Goal: Task Accomplishment & Management: Manage account settings

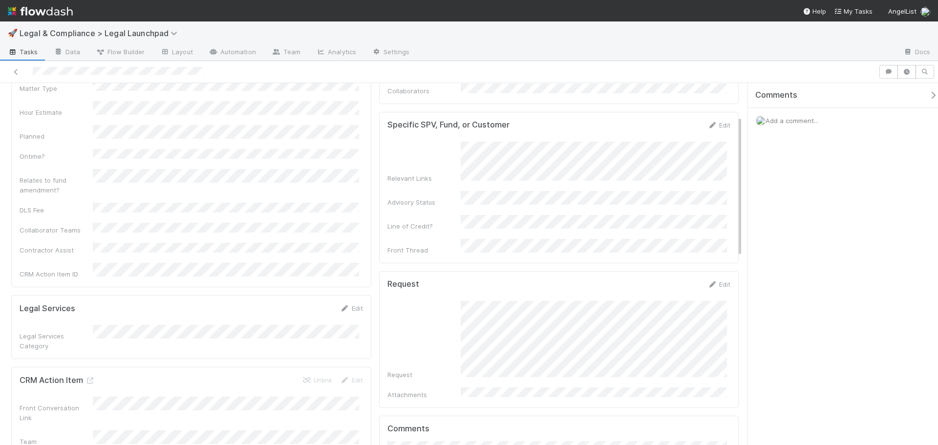
scroll to position [147, 0]
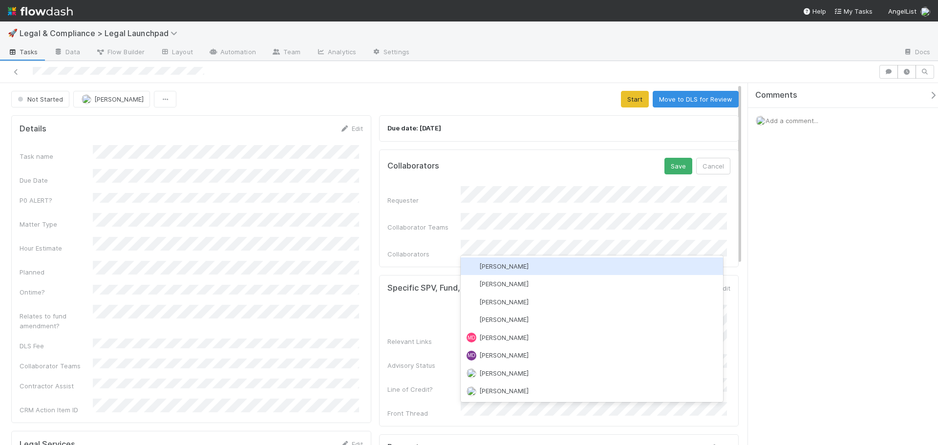
click at [538, 265] on div "[PERSON_NAME]" at bounding box center [592, 266] width 262 height 18
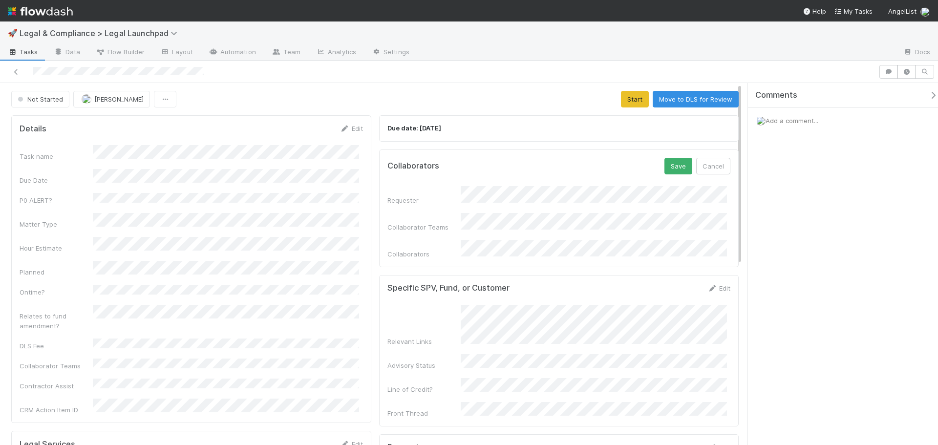
click at [493, 176] on form "Collaborators Save Cancel Requester Collaborator Teams Collaborators" at bounding box center [558, 208] width 343 height 101
click at [668, 169] on button "Save" at bounding box center [678, 166] width 28 height 17
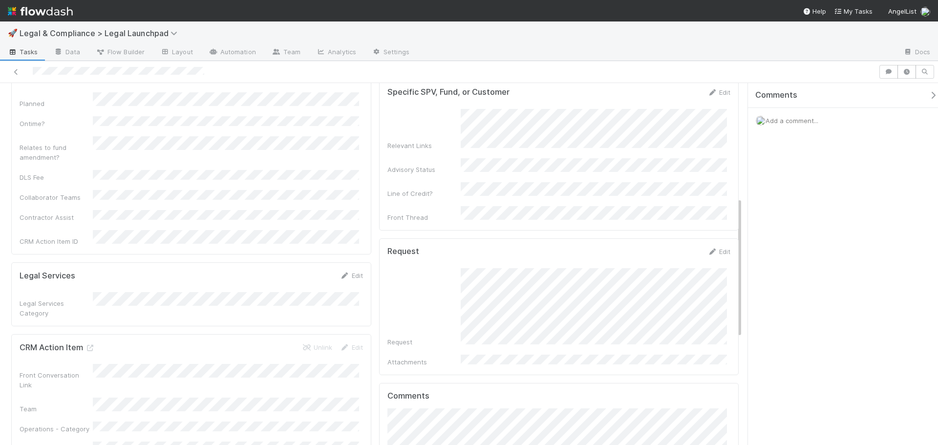
scroll to position [293, 0]
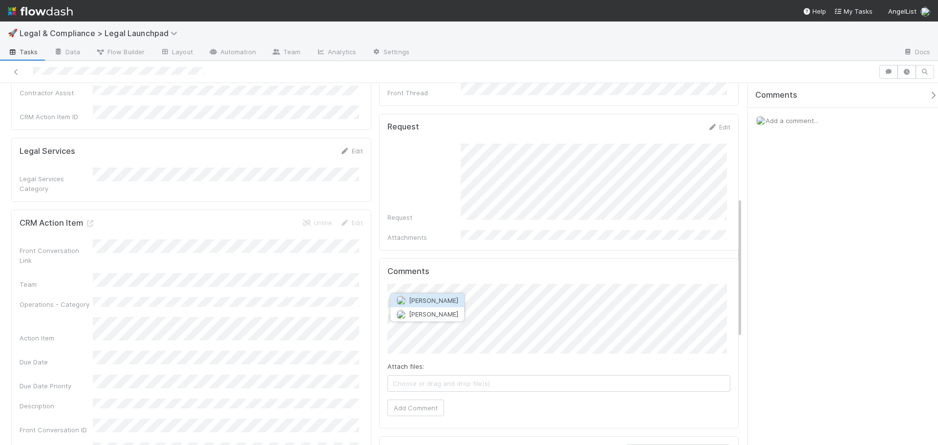
click at [454, 305] on button "Suzanne Elovic" at bounding box center [427, 301] width 74 height 14
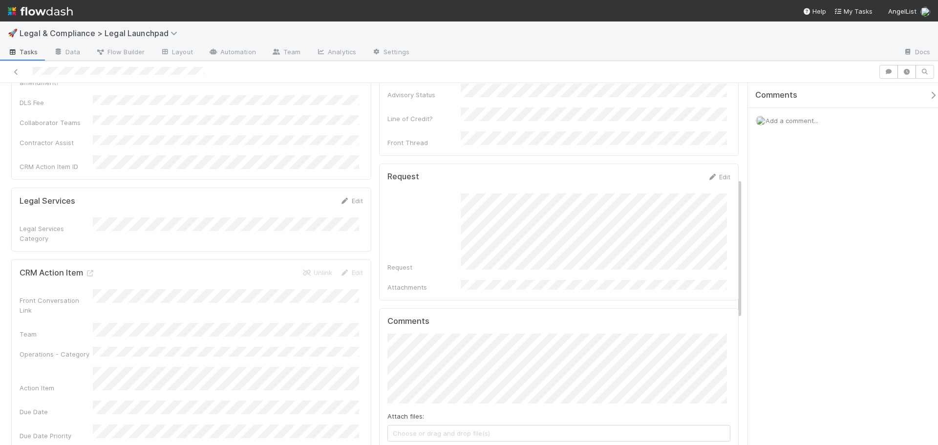
scroll to position [244, 0]
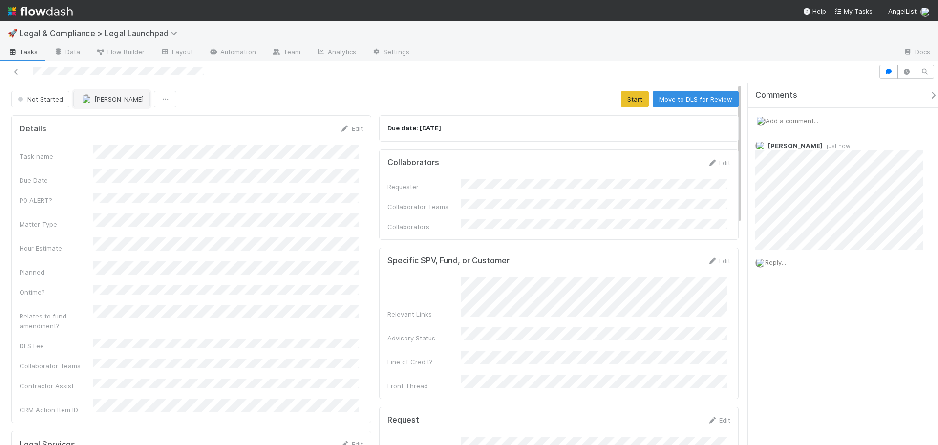
click at [125, 102] on span "[PERSON_NAME]" at bounding box center [118, 99] width 49 height 8
click at [122, 121] on span "Suzanne Elovic" at bounding box center [112, 124] width 49 height 8
click at [360, 93] on div "Not Started Suzanne Elovic Start Move to DLS for Review" at bounding box center [374, 99] width 727 height 17
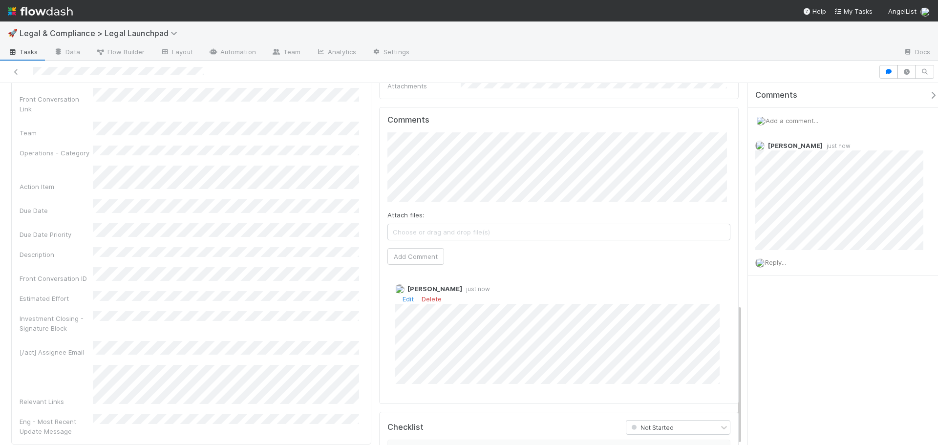
scroll to position [568, 0]
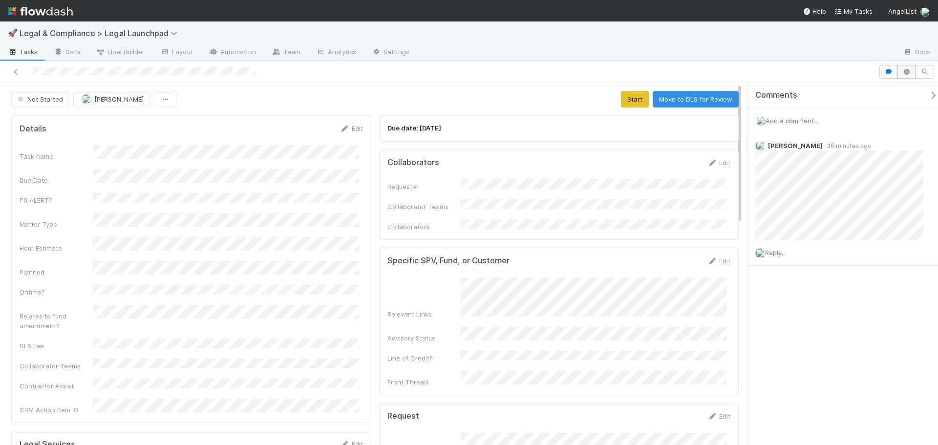
click at [902, 71] on icon "button" at bounding box center [907, 72] width 10 height 6
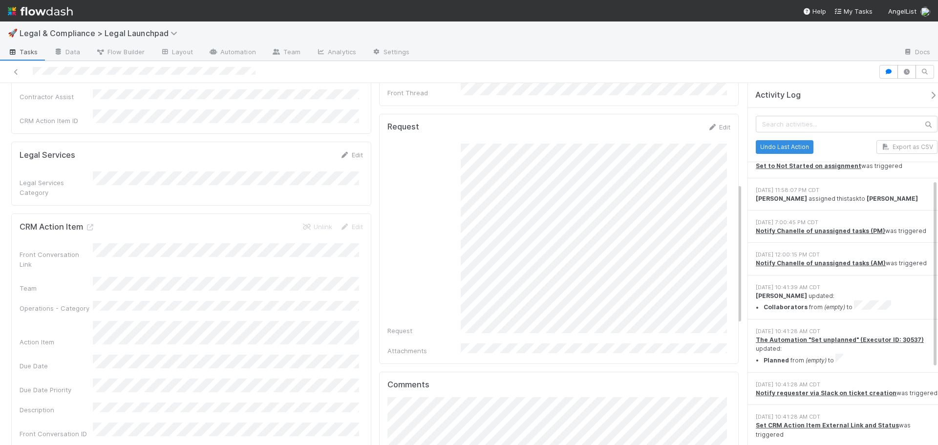
scroll to position [293, 0]
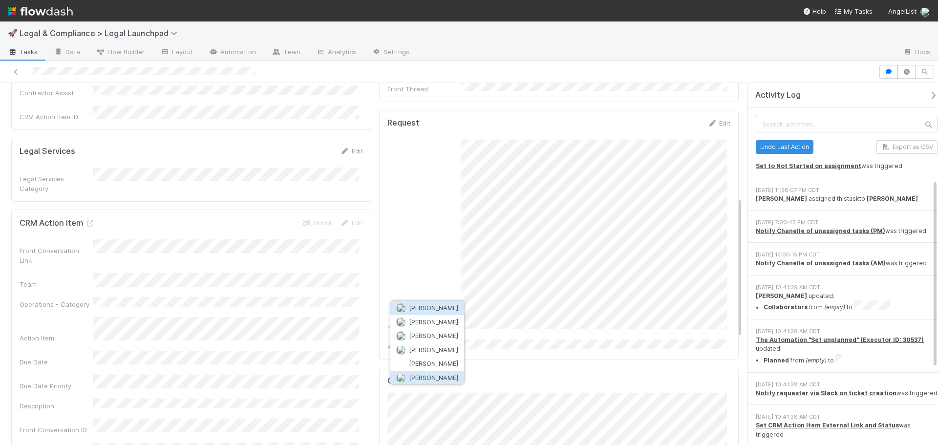
click at [457, 381] on button "[PERSON_NAME]" at bounding box center [427, 378] width 74 height 14
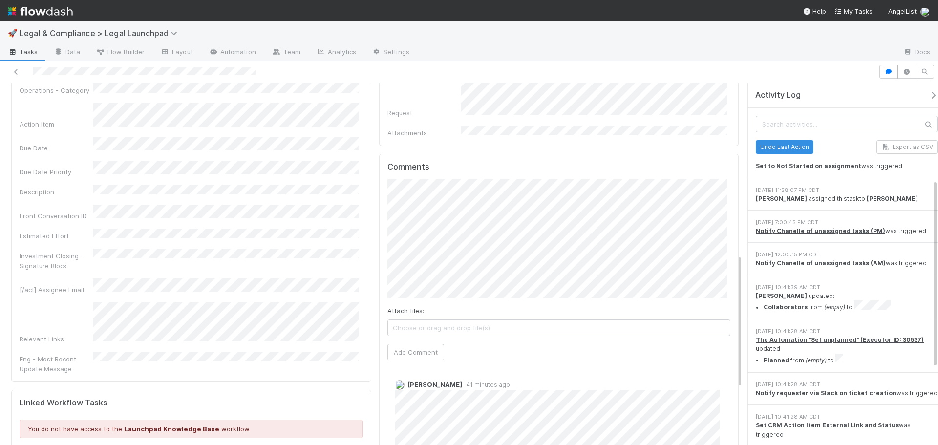
scroll to position [541, 0]
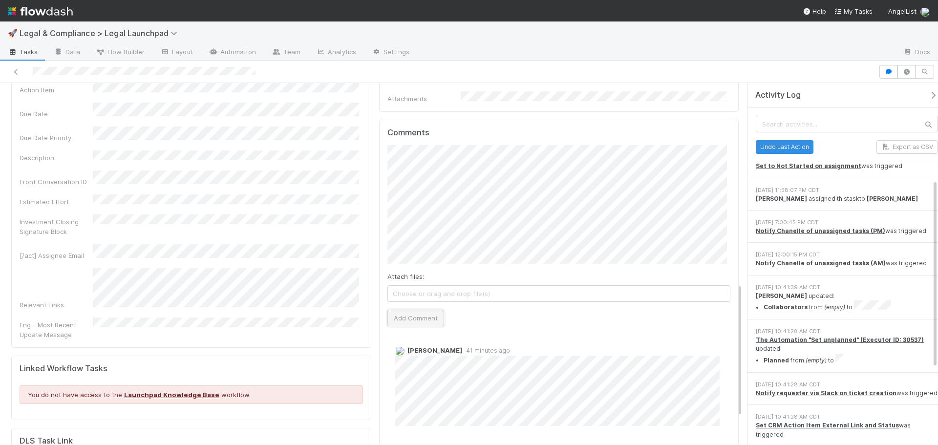
click at [415, 310] on button "Add Comment" at bounding box center [415, 318] width 57 height 17
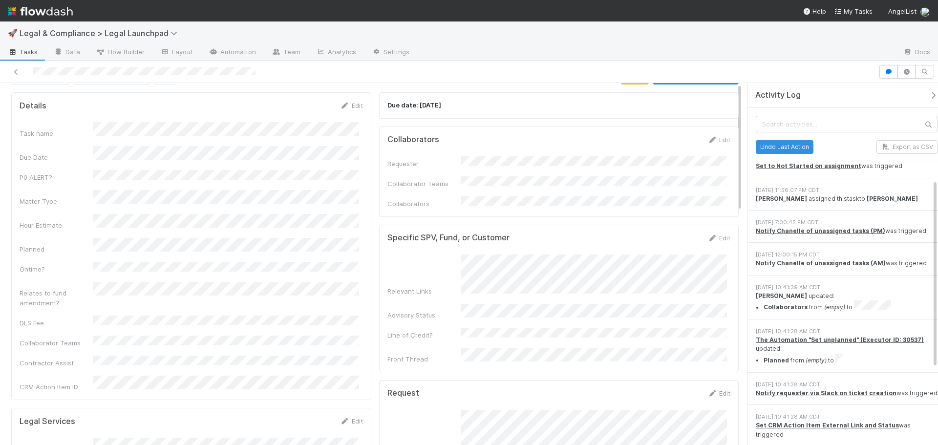
scroll to position [0, 0]
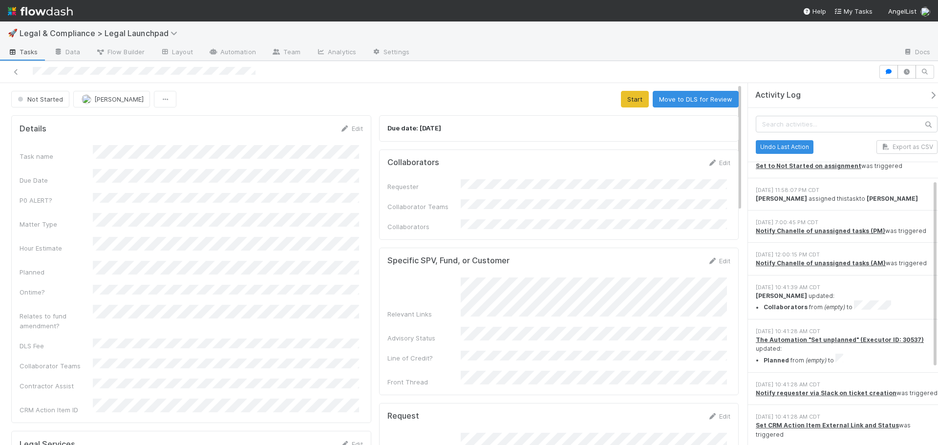
click at [10, 70] on div at bounding box center [439, 72] width 871 height 14
click at [16, 70] on icon at bounding box center [16, 72] width 10 height 6
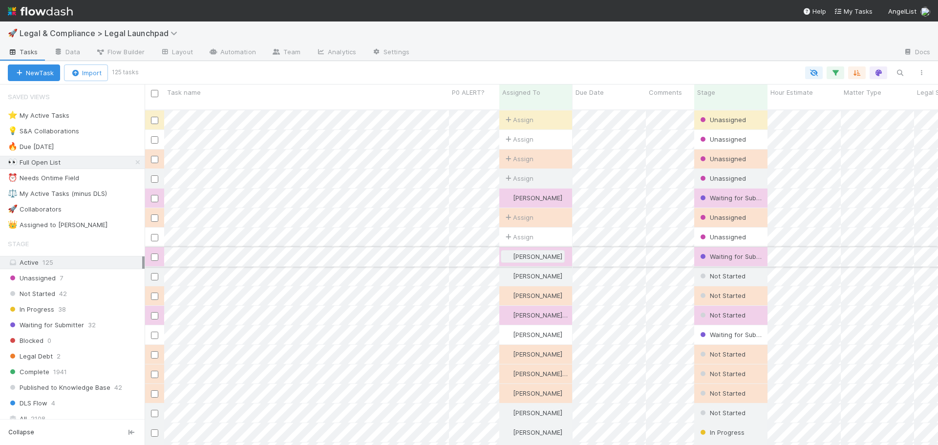
scroll to position [336, 786]
click at [91, 193] on div "⚖️ My Active Tasks (minus DLS)" at bounding box center [57, 194] width 99 height 12
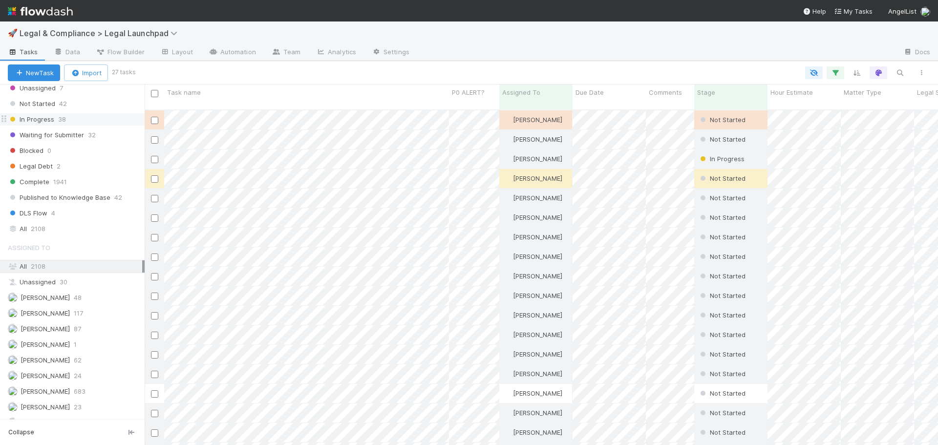
scroll to position [265, 0]
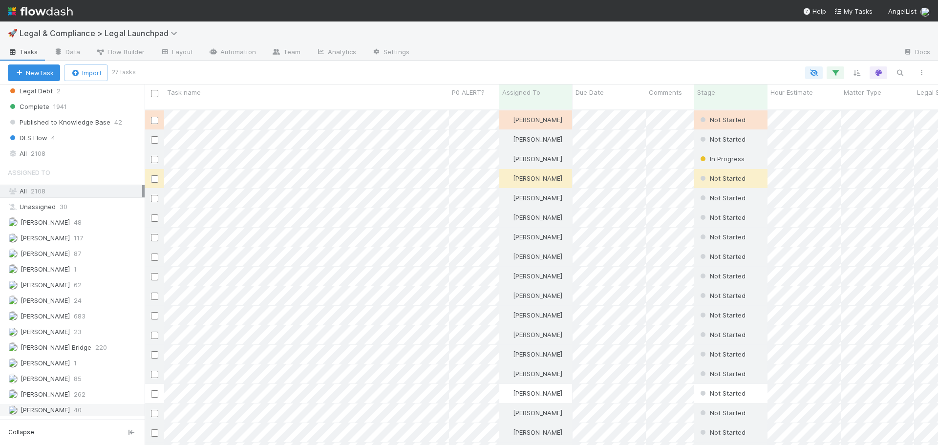
click at [96, 408] on div "Suzanne Elovic 40" at bounding box center [75, 410] width 134 height 12
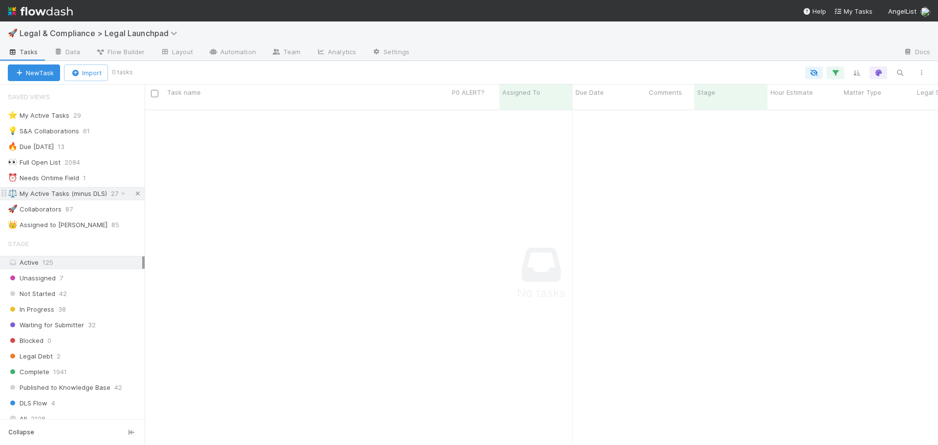
click at [133, 192] on icon at bounding box center [138, 194] width 10 height 6
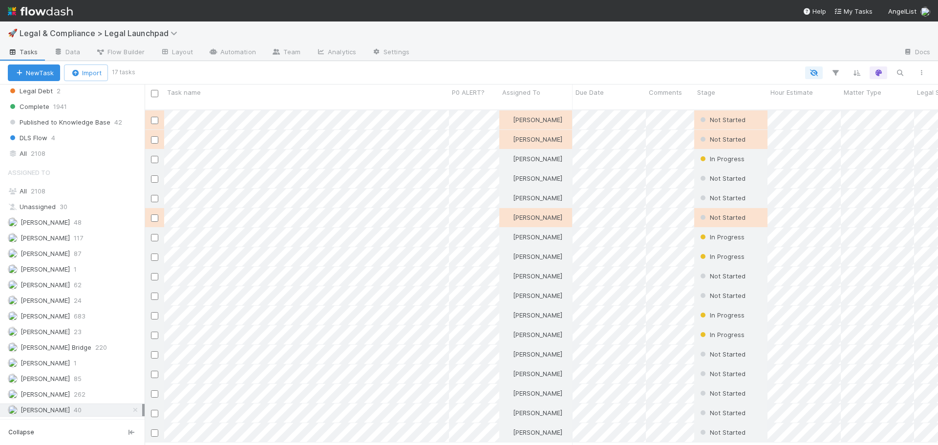
scroll to position [336, 786]
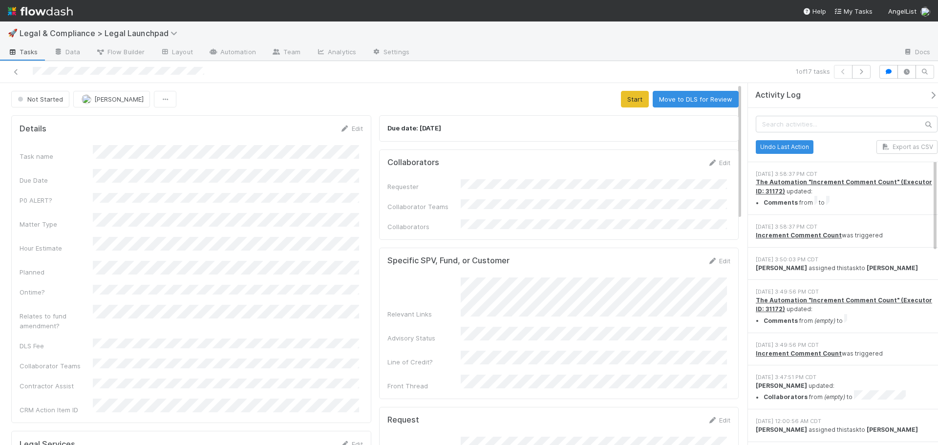
click at [283, 92] on div "Not Started Suzanne Elovic Start Move to DLS for Review" at bounding box center [374, 99] width 727 height 17
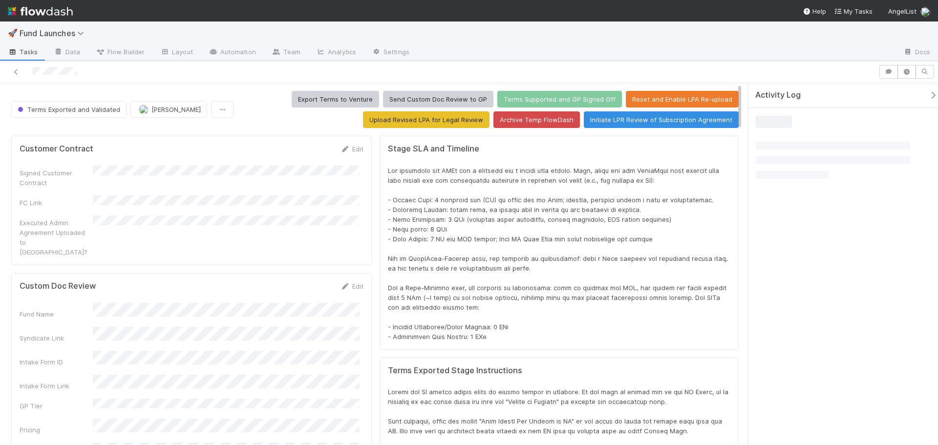
scroll to position [191, 696]
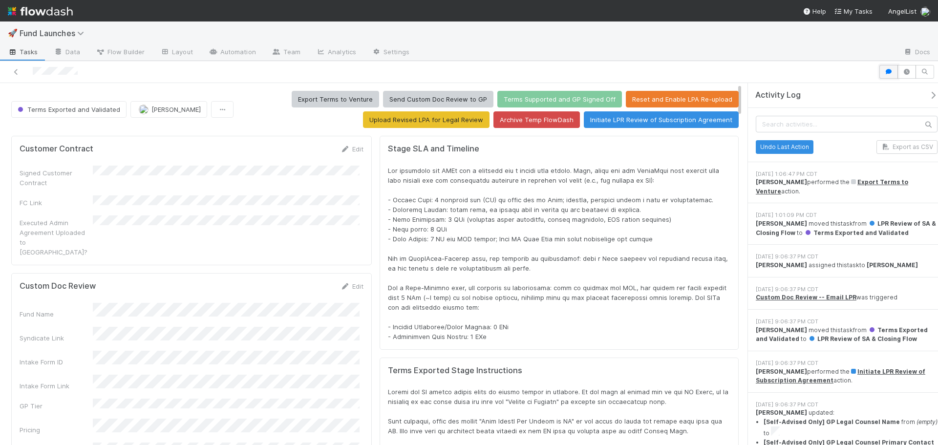
click at [887, 73] on icon "button" at bounding box center [889, 72] width 10 height 6
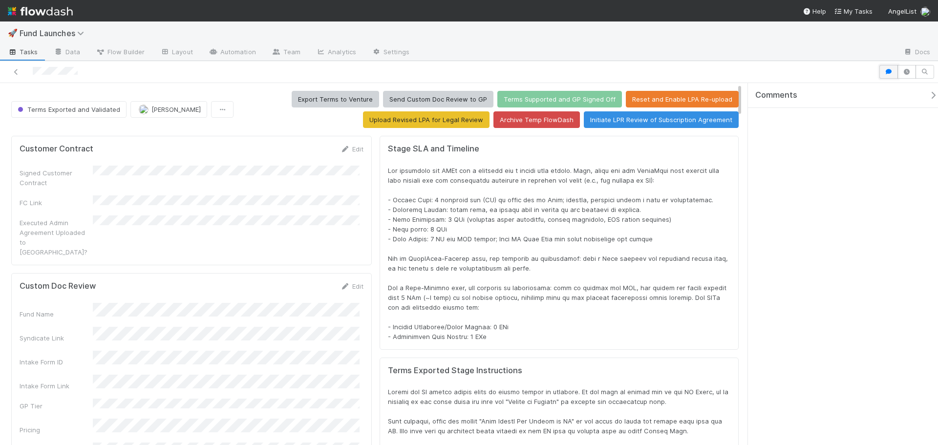
click at [887, 73] on icon "button" at bounding box center [889, 72] width 10 height 6
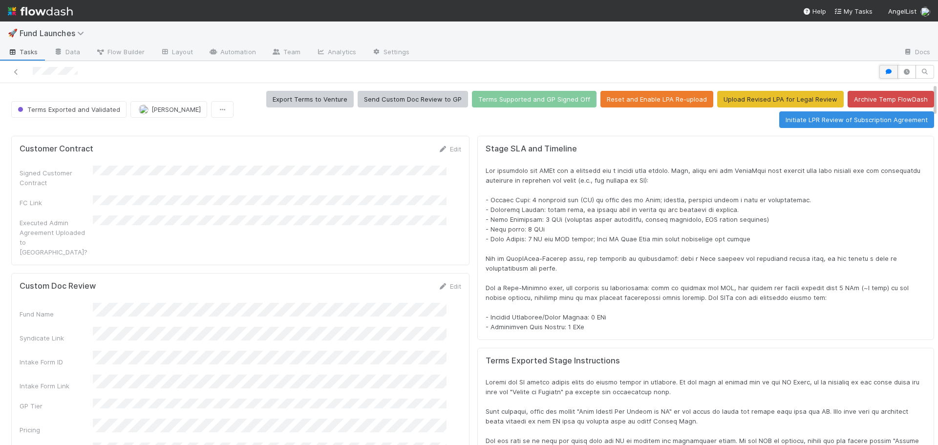
scroll to position [191, 884]
click at [887, 73] on button "button" at bounding box center [888, 72] width 19 height 14
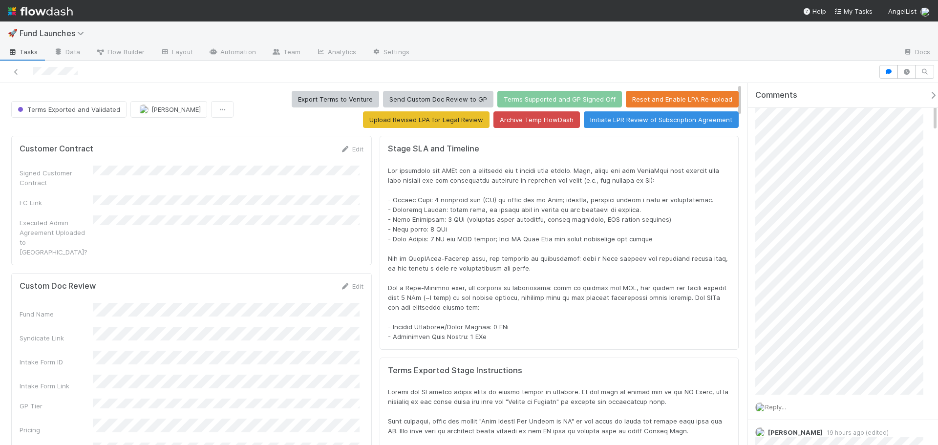
scroll to position [0, 0]
click at [815, 119] on span "Add a comment..." at bounding box center [792, 121] width 53 height 8
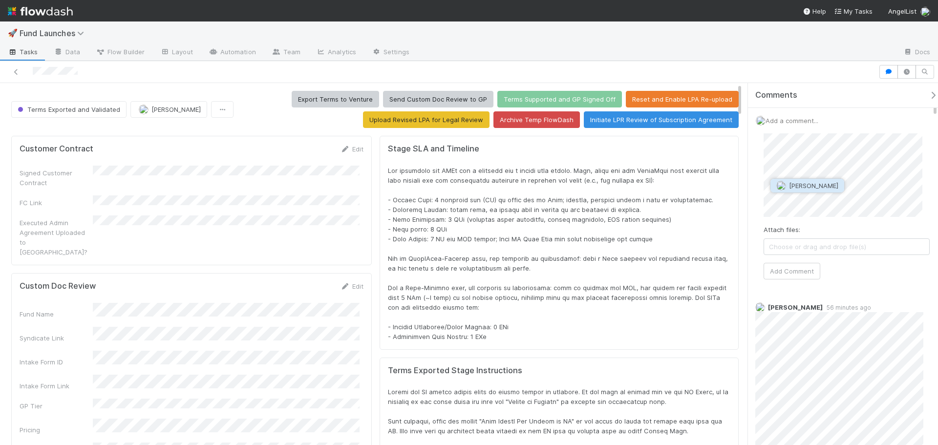
click at [814, 186] on span "Micah Sucherman" at bounding box center [813, 186] width 49 height 8
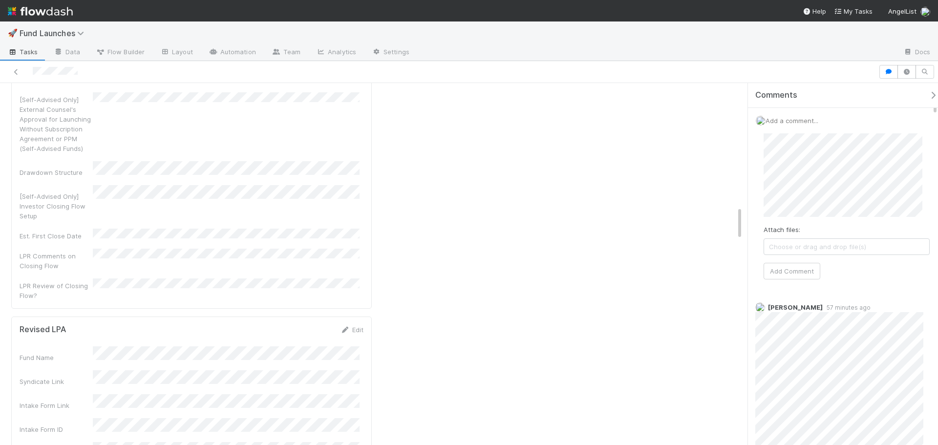
scroll to position [1319, 0]
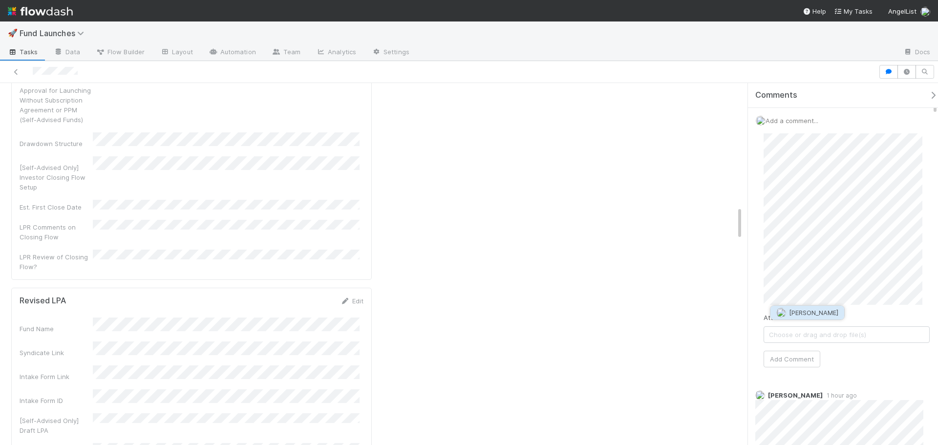
click at [822, 311] on span "Jonah Lecker" at bounding box center [813, 313] width 49 height 8
click at [802, 364] on button "Add Comment" at bounding box center [792, 359] width 57 height 17
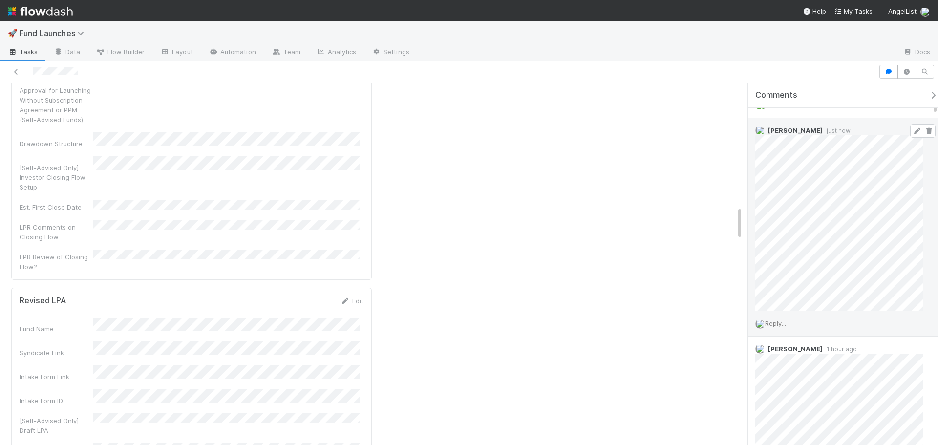
scroll to position [0, 0]
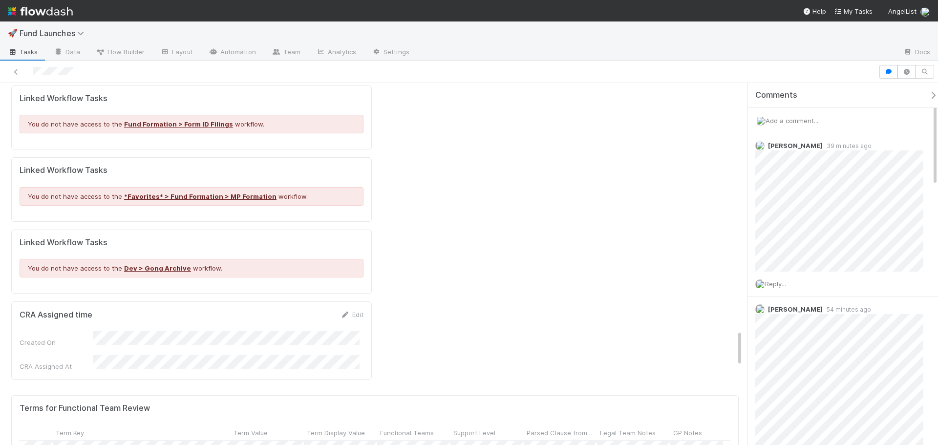
scroll to position [0, 258]
click at [460, 425] on div "Term Category Term Value Manually Reviewed Data Type Term Key Term Value Term D…" at bounding box center [375, 433] width 711 height 16
click at [460, 428] on span "Support Level" at bounding box center [458, 433] width 42 height 10
click at [463, 214] on div "Sort First → Last" at bounding box center [493, 219] width 111 height 15
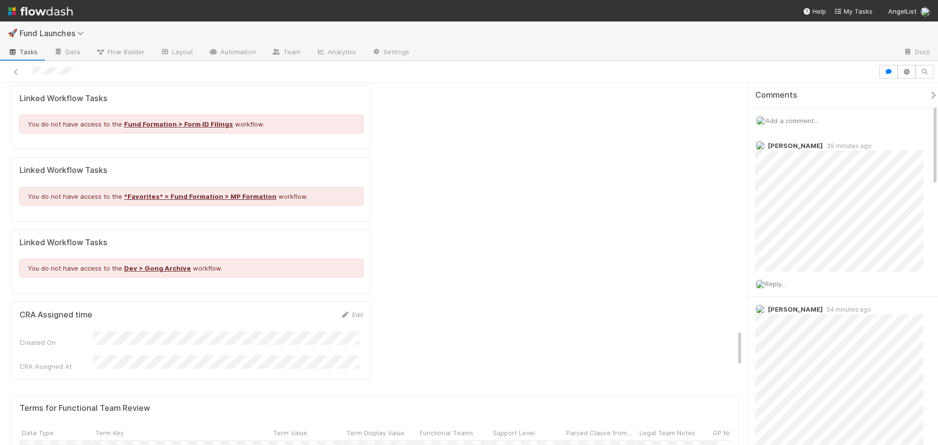
click at [818, 120] on span "Add a comment..." at bounding box center [792, 121] width 53 height 8
click at [821, 184] on span "Leia Slosberg" at bounding box center [813, 186] width 49 height 8
click at [796, 271] on button "Add Comment" at bounding box center [792, 271] width 57 height 17
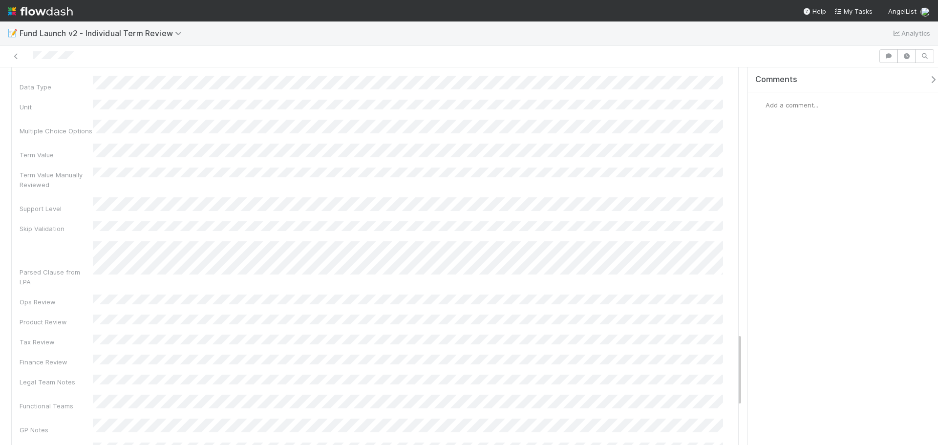
scroll to position [1401, 0]
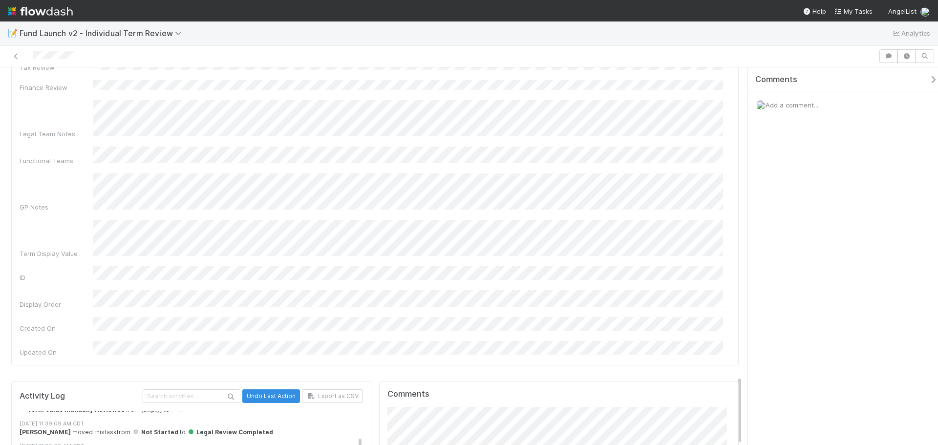
scroll to position [32, 0]
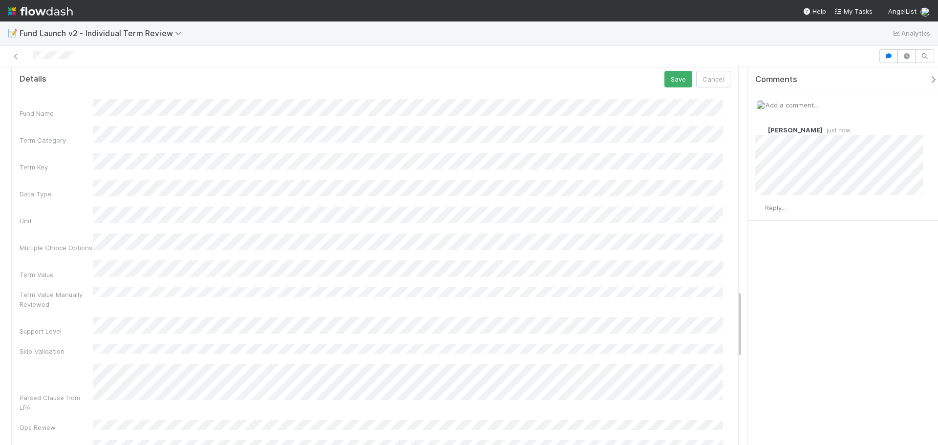
scroll to position [1240, 0]
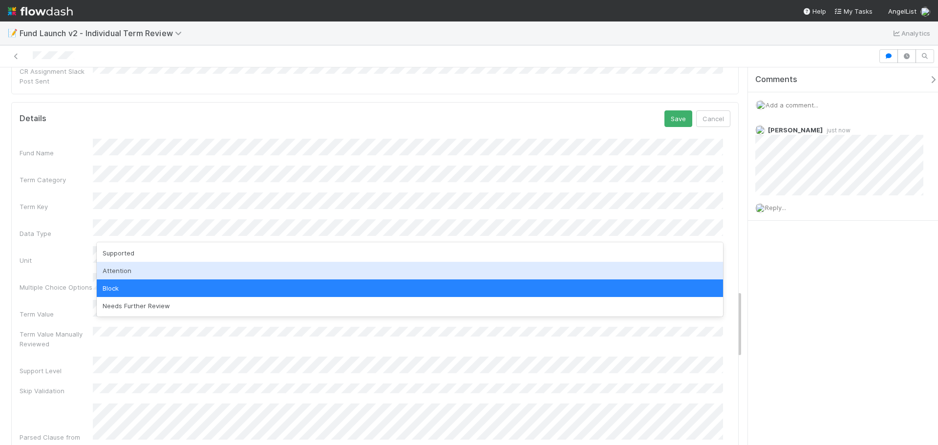
click at [170, 266] on div "Attention" at bounding box center [410, 271] width 626 height 18
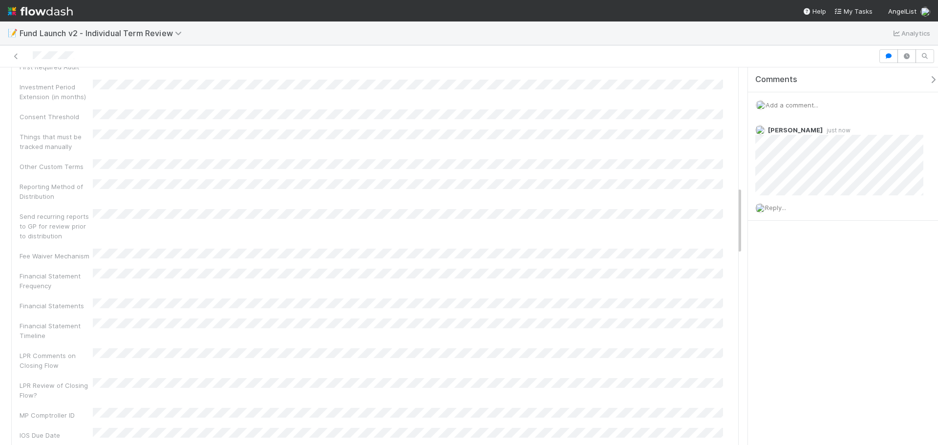
scroll to position [1142, 0]
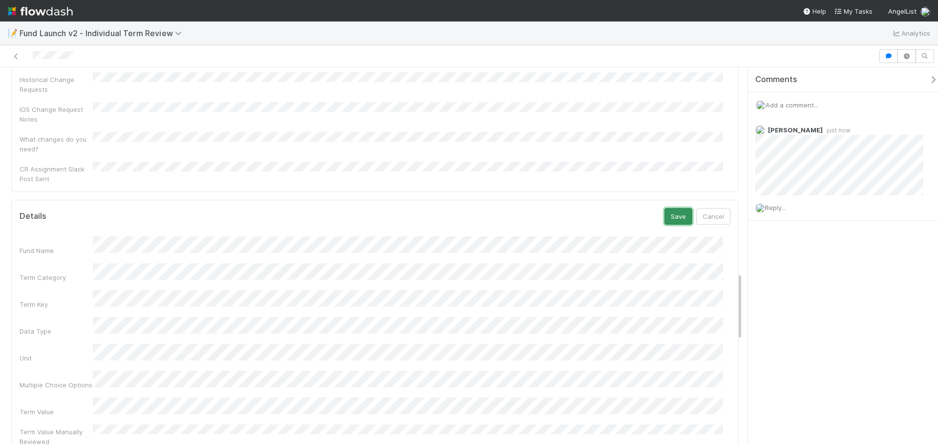
click at [664, 208] on button "Save" at bounding box center [678, 216] width 28 height 17
click at [180, 442] on div "Term Value Manually Reviewed" at bounding box center [375, 453] width 711 height 22
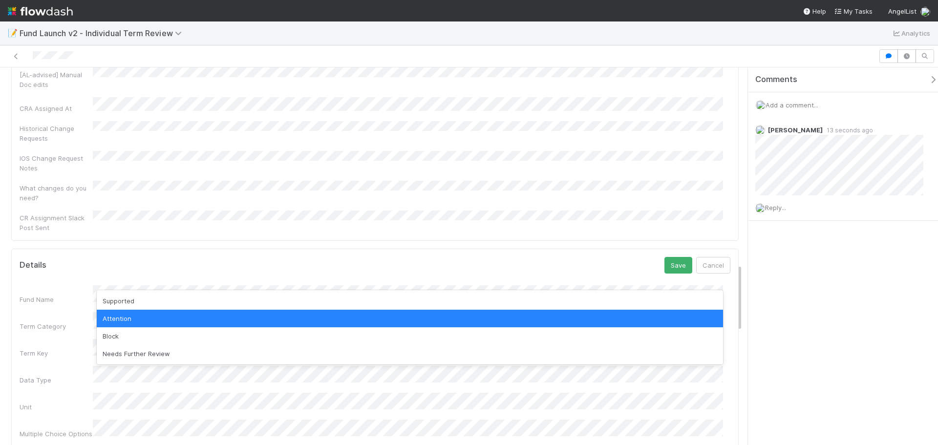
click at [140, 317] on div "Attention" at bounding box center [410, 319] width 626 height 18
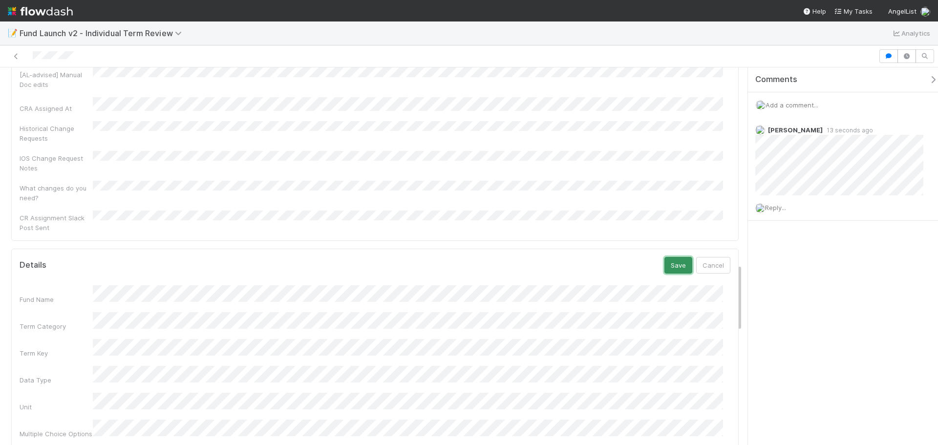
click at [671, 257] on button "Save" at bounding box center [678, 265] width 28 height 17
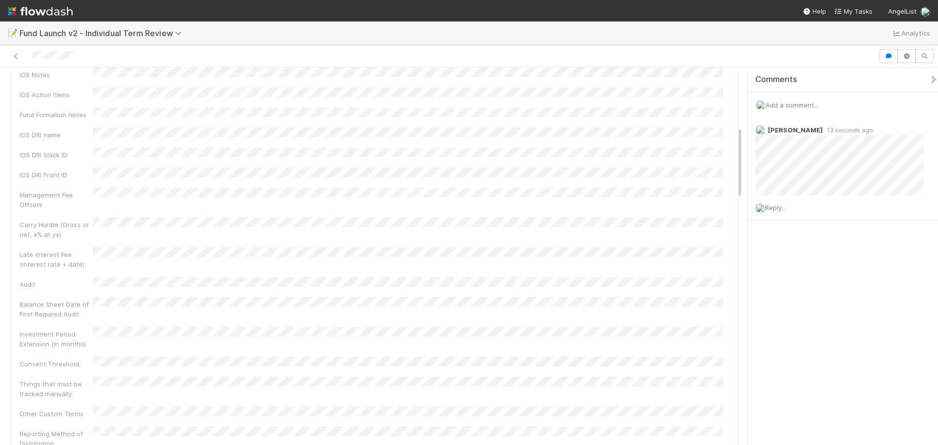
scroll to position [0, 0]
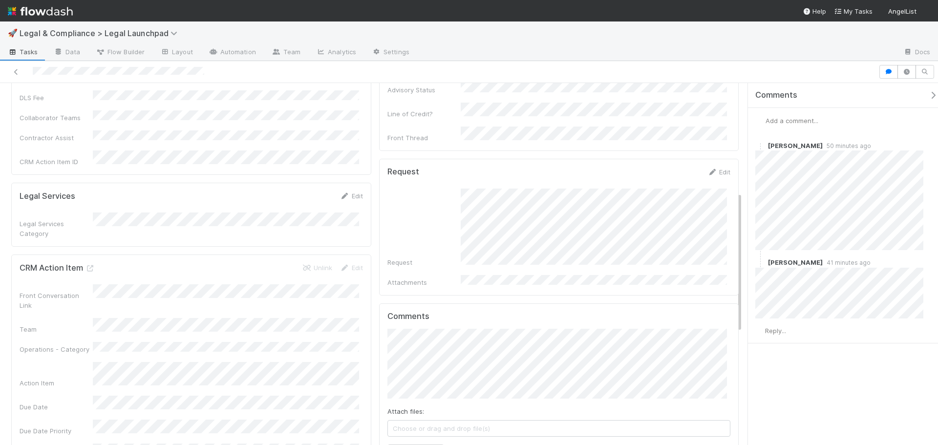
scroll to position [226, 0]
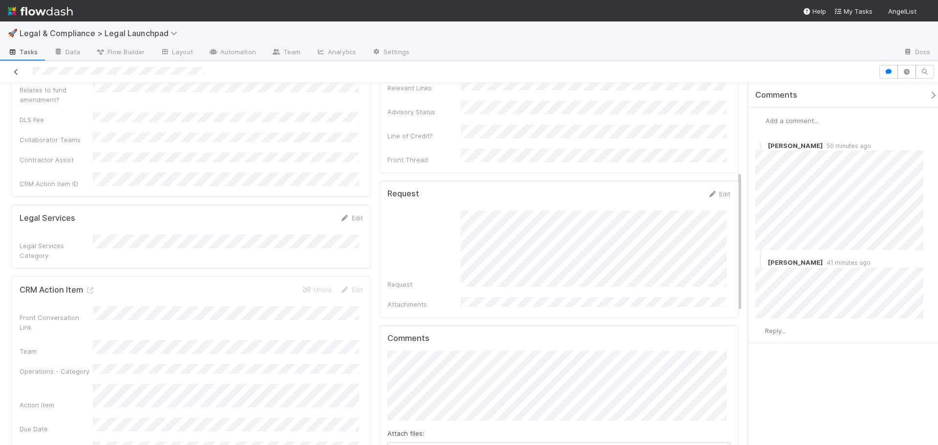
click at [14, 72] on icon at bounding box center [16, 72] width 10 height 6
